Goal: Task Accomplishment & Management: Manage account settings

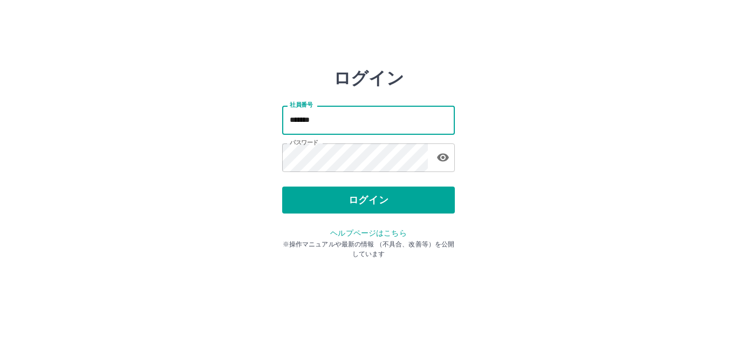
type input "*******"
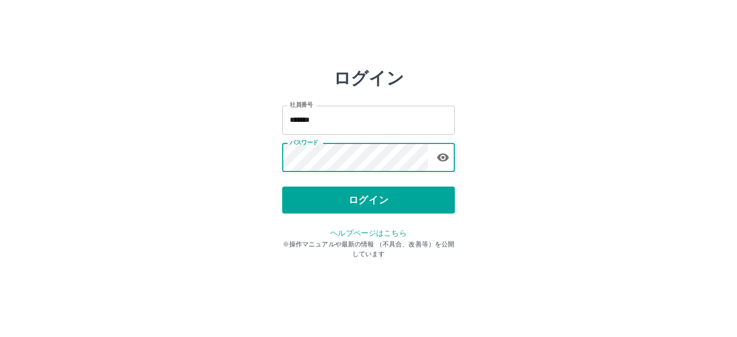
click at [276, 162] on div "ログイン 社員番号 ******* 社員番号 パスワード パスワード ログイン ヘルプページはこちら ※操作マニュアルや最新の情報 （不具合、改善等）を公開し…" at bounding box center [368, 154] width 647 height 173
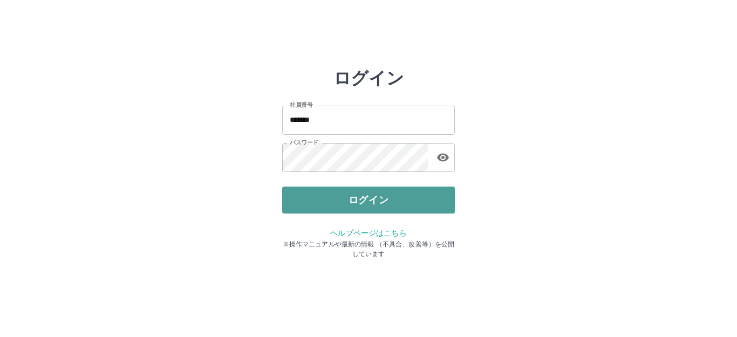
click at [343, 207] on button "ログイン" at bounding box center [368, 200] width 173 height 27
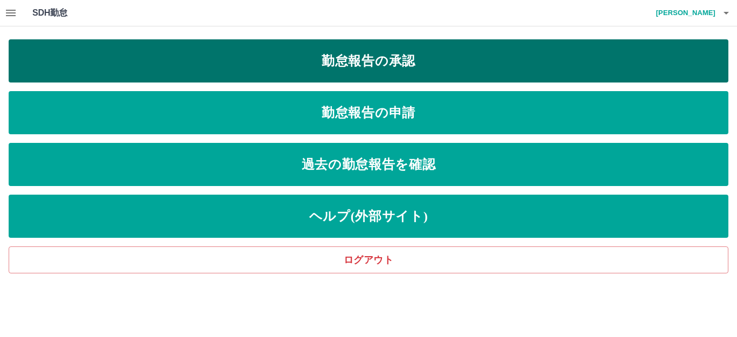
click at [399, 73] on link "勤怠報告の承認" at bounding box center [369, 60] width 720 height 43
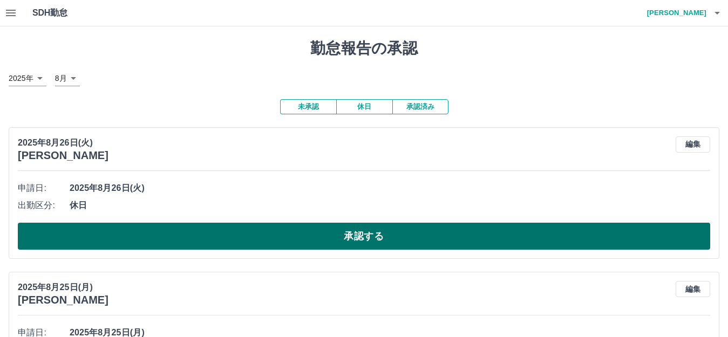
click at [163, 238] on button "承認する" at bounding box center [364, 236] width 692 height 27
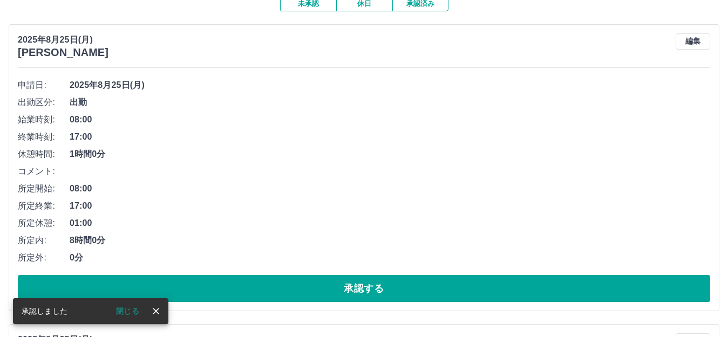
scroll to position [108, 0]
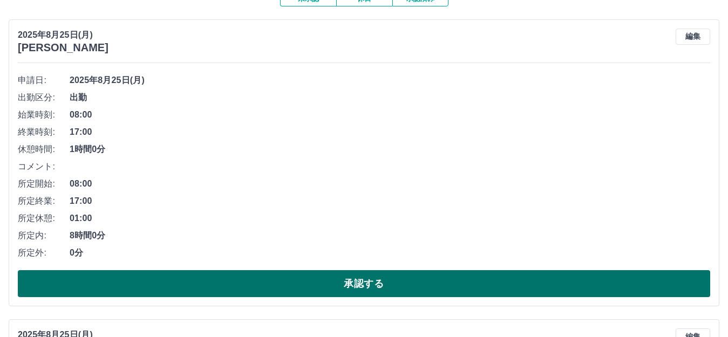
click at [210, 286] on button "承認する" at bounding box center [364, 283] width 692 height 27
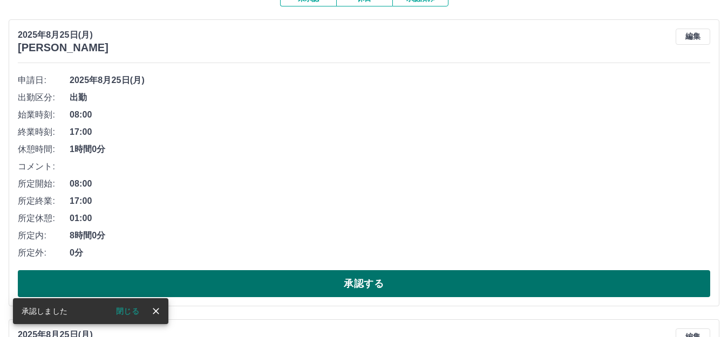
click at [205, 287] on button "承認する" at bounding box center [364, 283] width 692 height 27
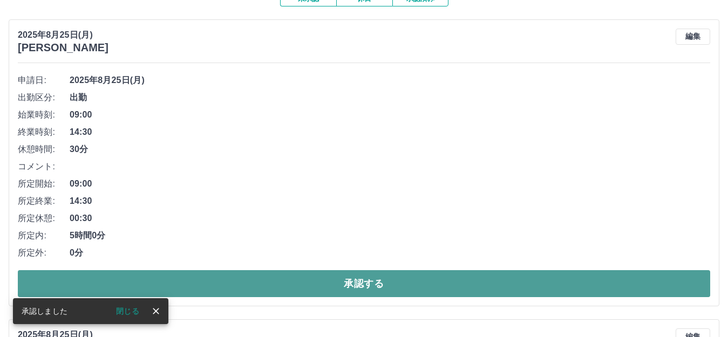
click at [201, 285] on button "承認する" at bounding box center [364, 283] width 692 height 27
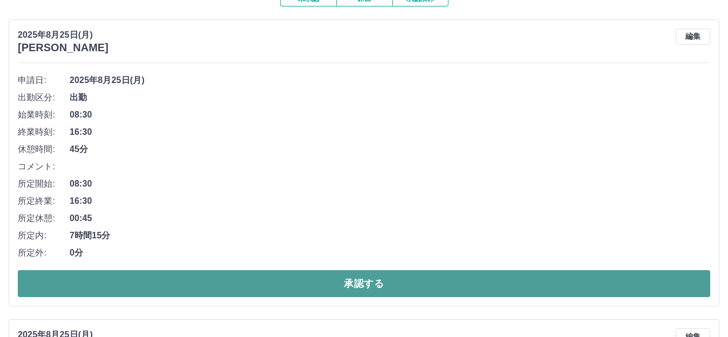
click at [193, 277] on button "承認する" at bounding box center [364, 283] width 692 height 27
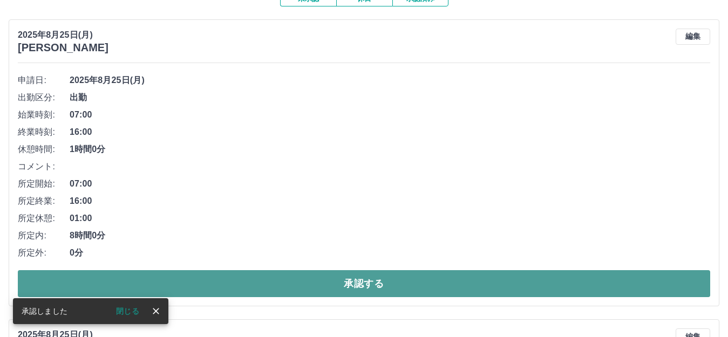
click at [182, 296] on button "承認する" at bounding box center [364, 283] width 692 height 27
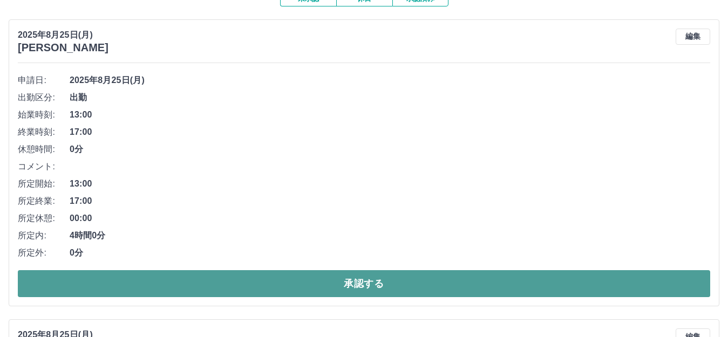
click at [199, 288] on button "承認する" at bounding box center [364, 283] width 692 height 27
click at [196, 285] on button "承認する" at bounding box center [364, 283] width 692 height 27
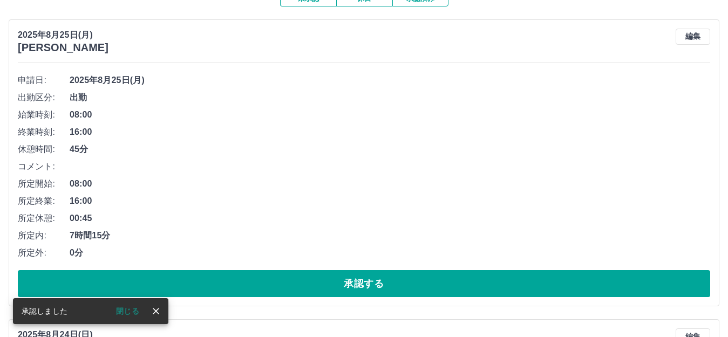
click at [196, 282] on button "承認する" at bounding box center [364, 283] width 692 height 27
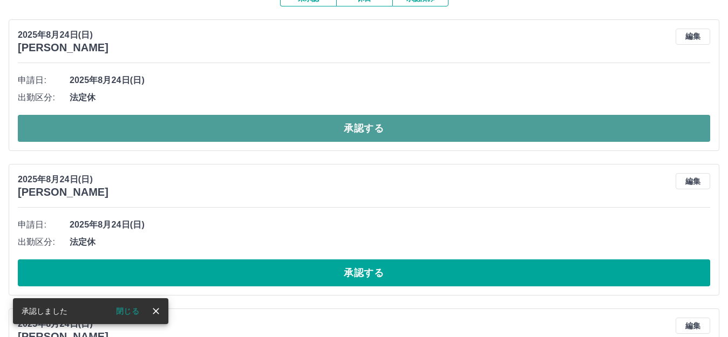
click at [230, 128] on button "承認する" at bounding box center [364, 128] width 692 height 27
click at [273, 126] on button "承認する" at bounding box center [364, 128] width 692 height 27
click at [268, 123] on button "承認する" at bounding box center [364, 128] width 692 height 27
click at [270, 123] on button "承認する" at bounding box center [364, 128] width 692 height 27
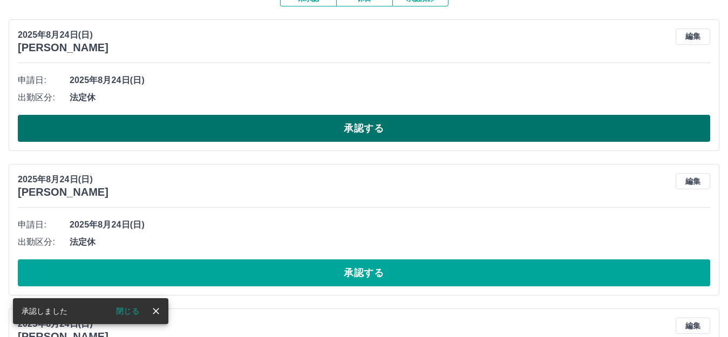
drag, startPoint x: 270, startPoint y: 123, endPoint x: 279, endPoint y: 129, distance: 10.9
click at [279, 128] on button "承認する" at bounding box center [364, 128] width 692 height 27
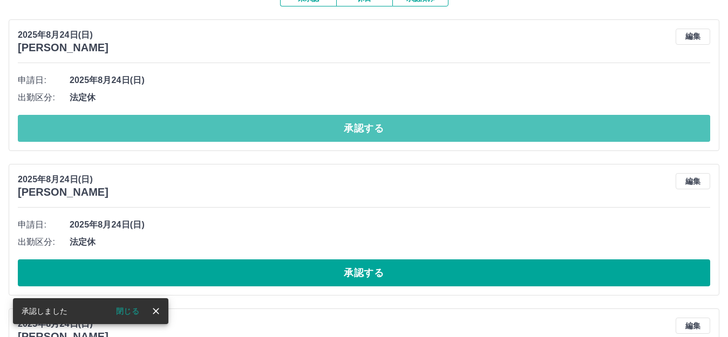
click at [278, 129] on button "承認する" at bounding box center [364, 128] width 692 height 27
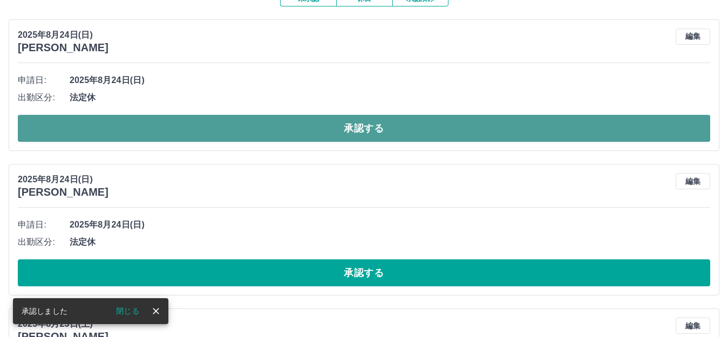
click at [285, 131] on button "承認する" at bounding box center [364, 128] width 692 height 27
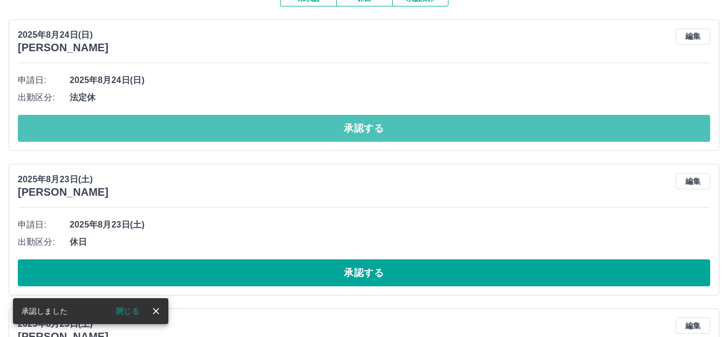
click at [285, 131] on button "承認する" at bounding box center [364, 128] width 692 height 27
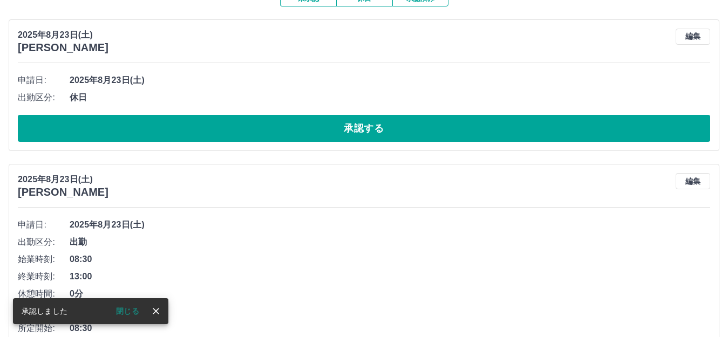
click at [286, 131] on button "承認する" at bounding box center [364, 128] width 692 height 27
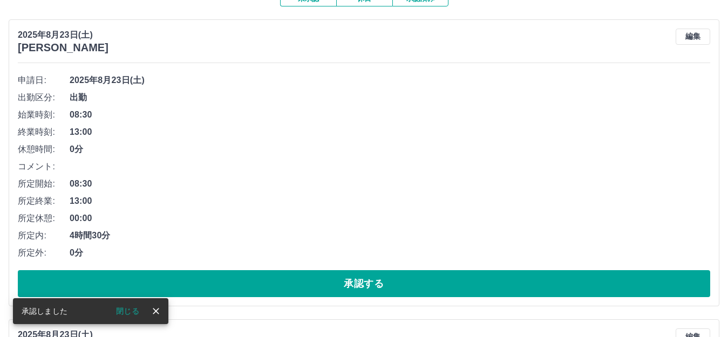
click at [284, 131] on span "13:00" at bounding box center [390, 132] width 640 height 13
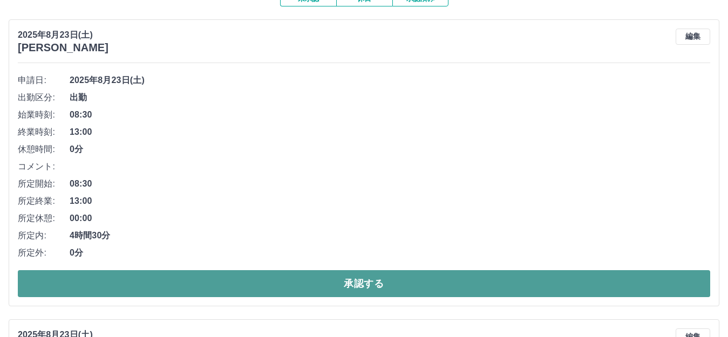
click at [272, 278] on button "承認する" at bounding box center [364, 283] width 692 height 27
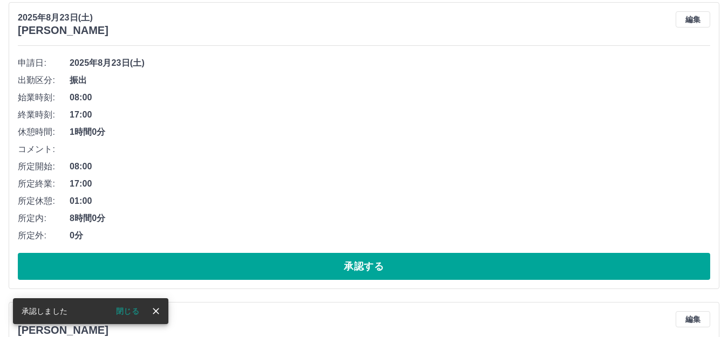
scroll to position [0, 0]
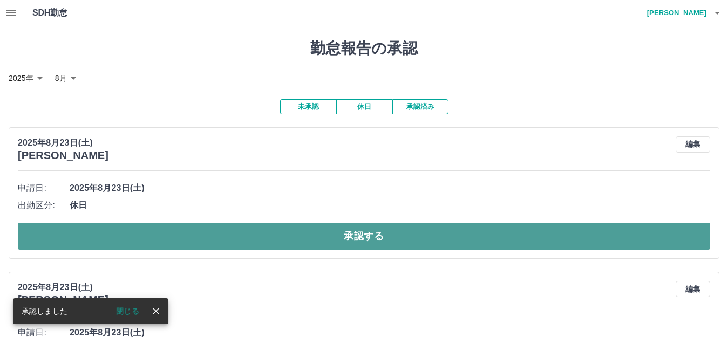
click at [251, 239] on button "承認する" at bounding box center [364, 236] width 692 height 27
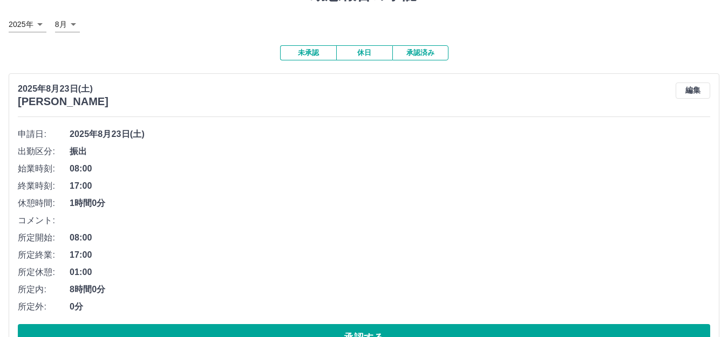
scroll to position [108, 0]
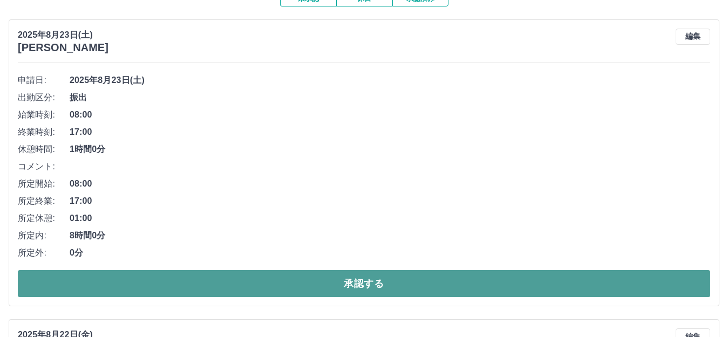
click at [223, 287] on button "承認する" at bounding box center [364, 283] width 692 height 27
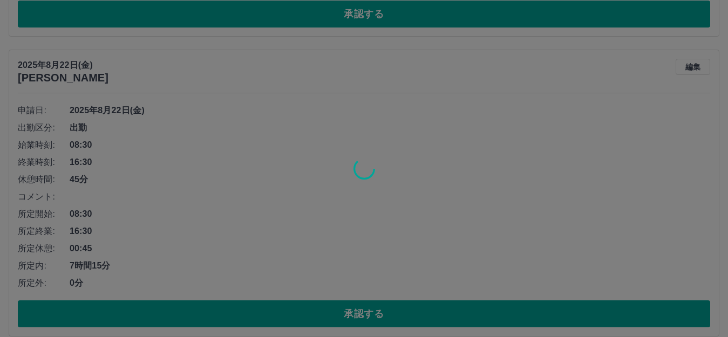
scroll to position [78, 0]
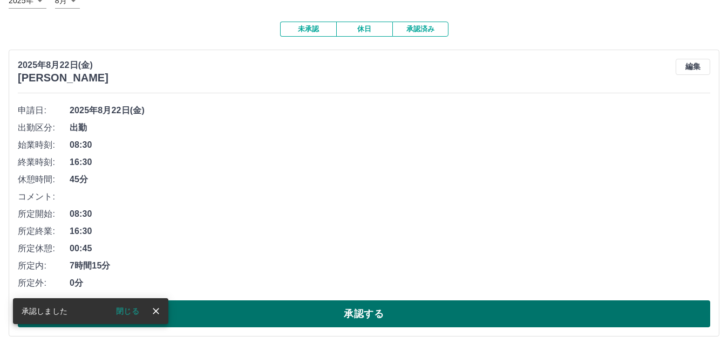
click at [227, 310] on button "承認する" at bounding box center [364, 313] width 692 height 27
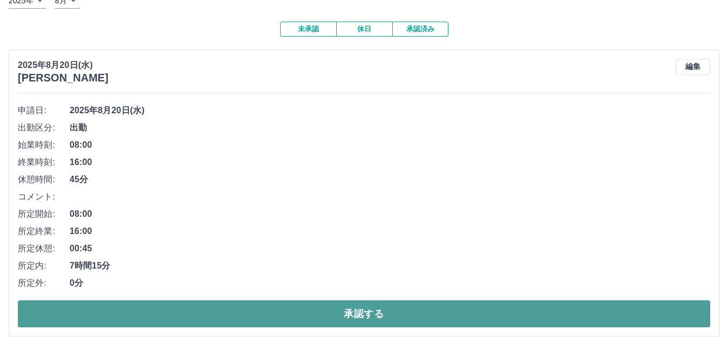
click at [184, 309] on button "承認する" at bounding box center [364, 313] width 692 height 27
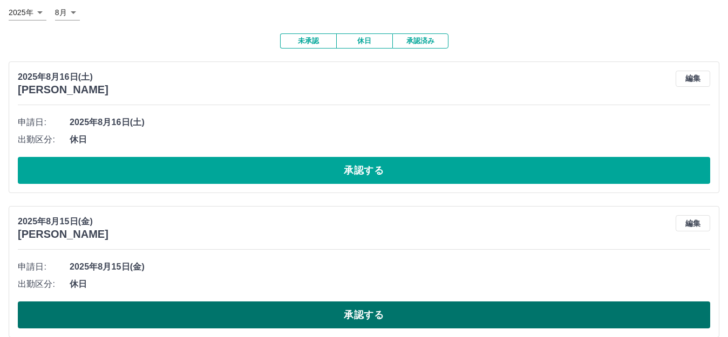
scroll to position [0, 0]
